Goal: Consume media (video, audio): Consume media (video, audio)

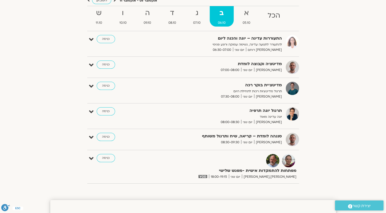
scroll to position [51, 0]
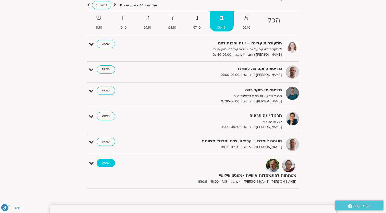
click at [100, 162] on link "כניסה" at bounding box center [106, 163] width 18 height 8
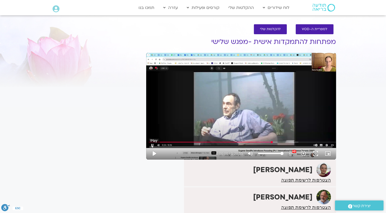
click at [153, 155] on button "play_arrow" at bounding box center [154, 153] width 12 height 12
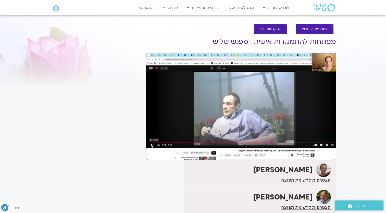
click at [364, 58] on section "לספריית ה-VOD להקלטות שלי מפתחות להתמקדות אישית -מפגש שלישי דנה גניהר הצטרפות ל…" at bounding box center [193, 135] width 386 height 233
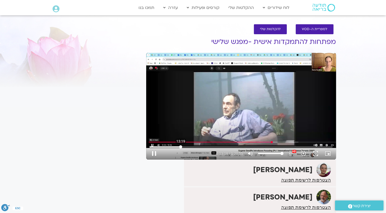
click at [180, 146] on input "Seek" at bounding box center [240, 146] width 183 height 3
click at [203, 147] on input "Seek" at bounding box center [240, 146] width 183 height 3
type input "1409.627696"
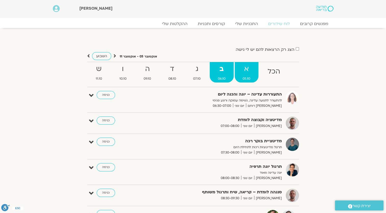
click at [247, 74] on strong "א" at bounding box center [247, 68] width 24 height 11
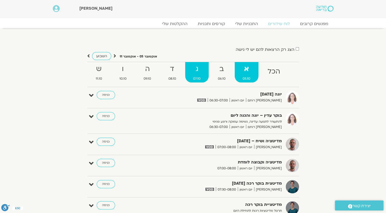
click at [204, 76] on span "07.10" at bounding box center [197, 78] width 24 height 5
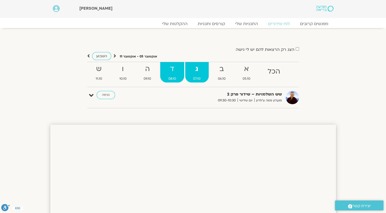
click at [176, 71] on strong "ד" at bounding box center [172, 68] width 24 height 11
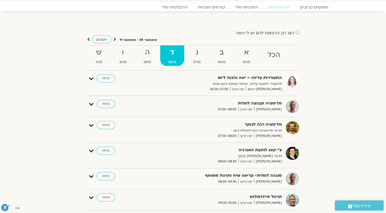
scroll to position [25, 0]
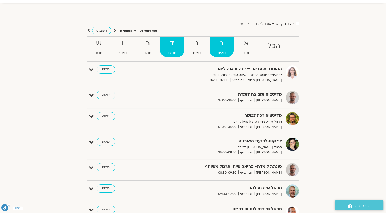
click at [225, 48] on strong "ב" at bounding box center [222, 43] width 24 height 11
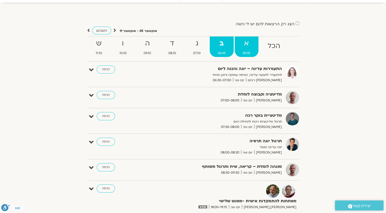
click at [248, 53] on span "05.10" at bounding box center [247, 52] width 24 height 5
